Goal: Check status: Check status

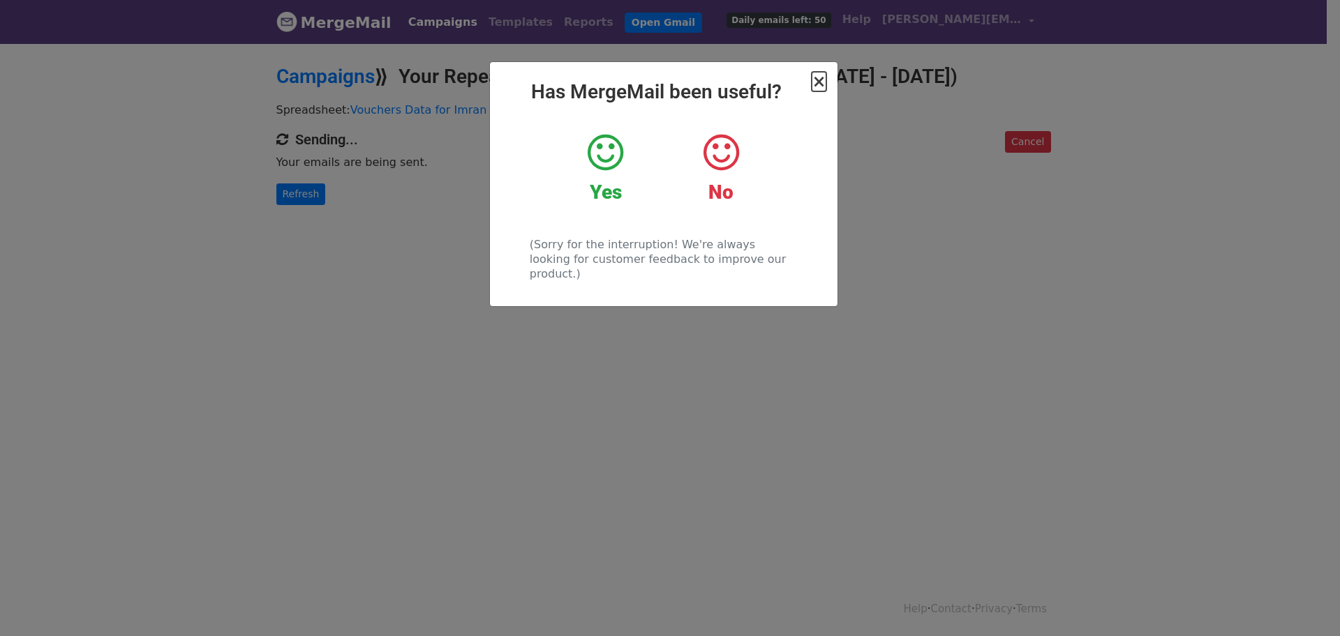
click at [823, 89] on span "×" at bounding box center [819, 82] width 14 height 20
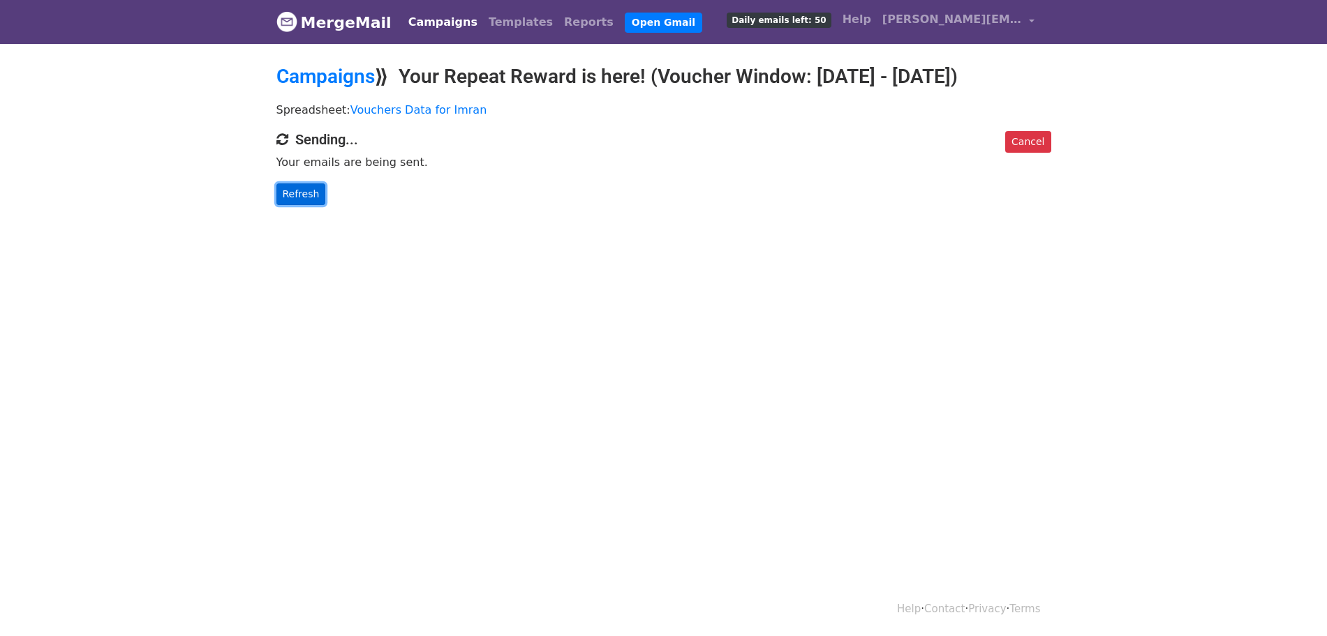
click at [310, 205] on link "Refresh" at bounding box center [301, 195] width 50 height 22
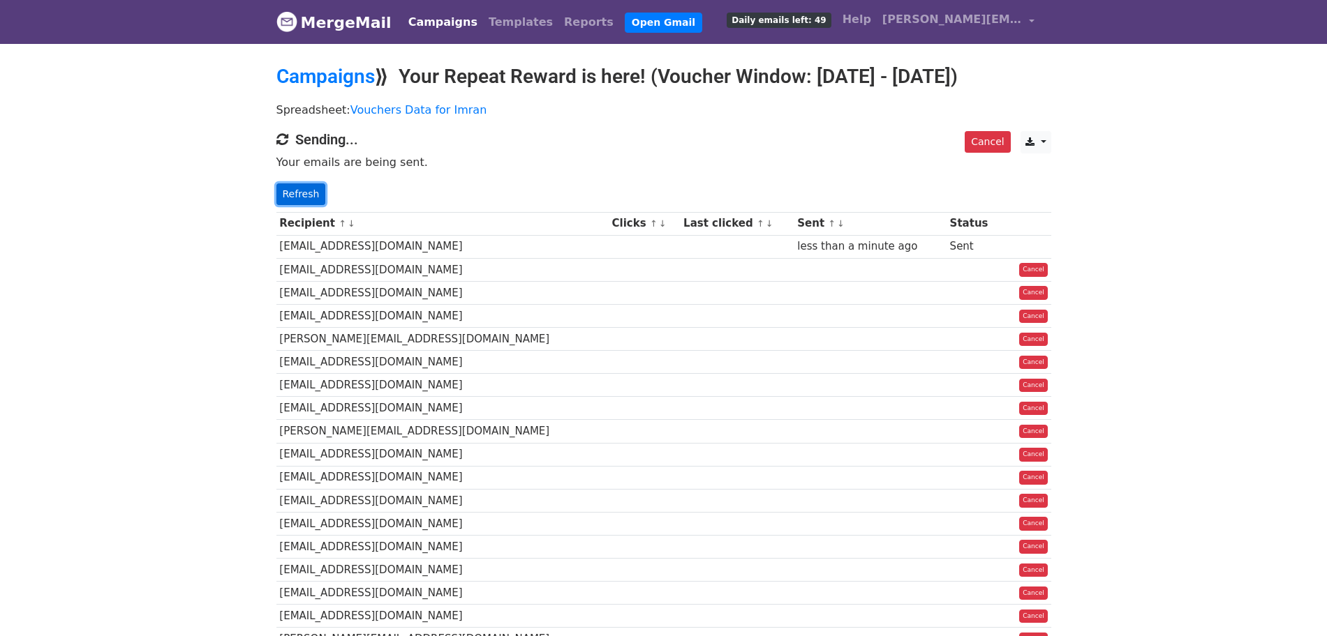
click at [293, 205] on link "Refresh" at bounding box center [301, 195] width 50 height 22
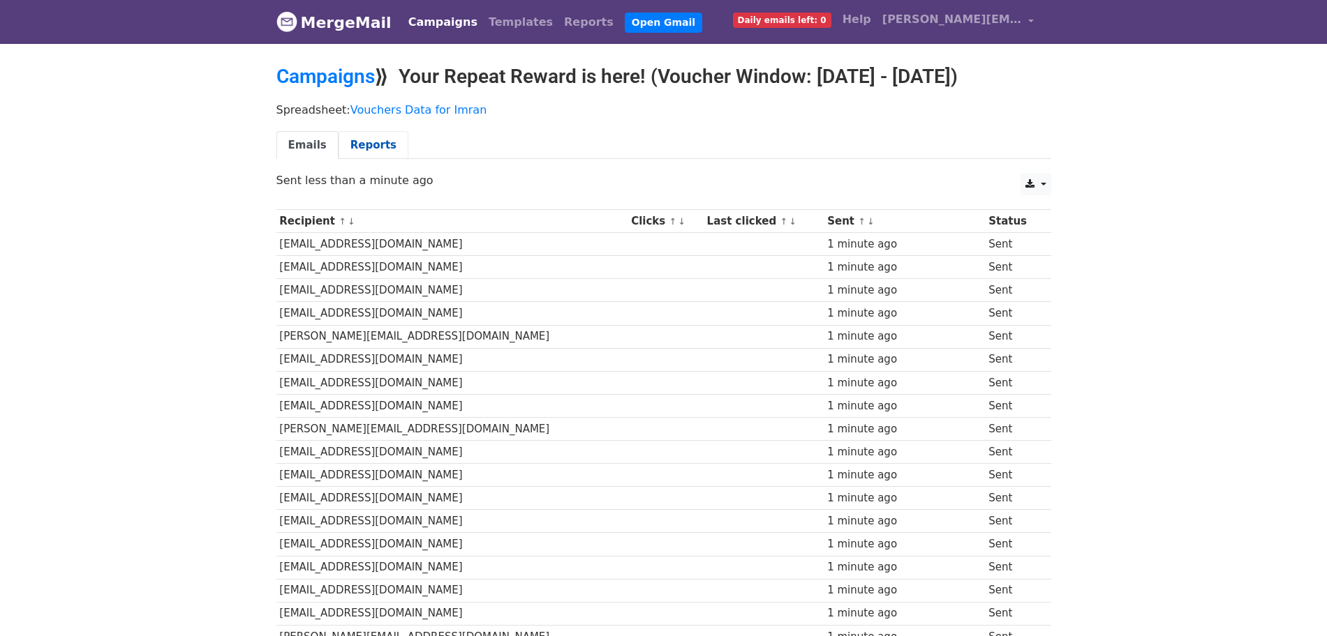
click at [363, 160] on link "Reports" at bounding box center [373, 145] width 70 height 29
